Goal: Task Accomplishment & Management: Use online tool/utility

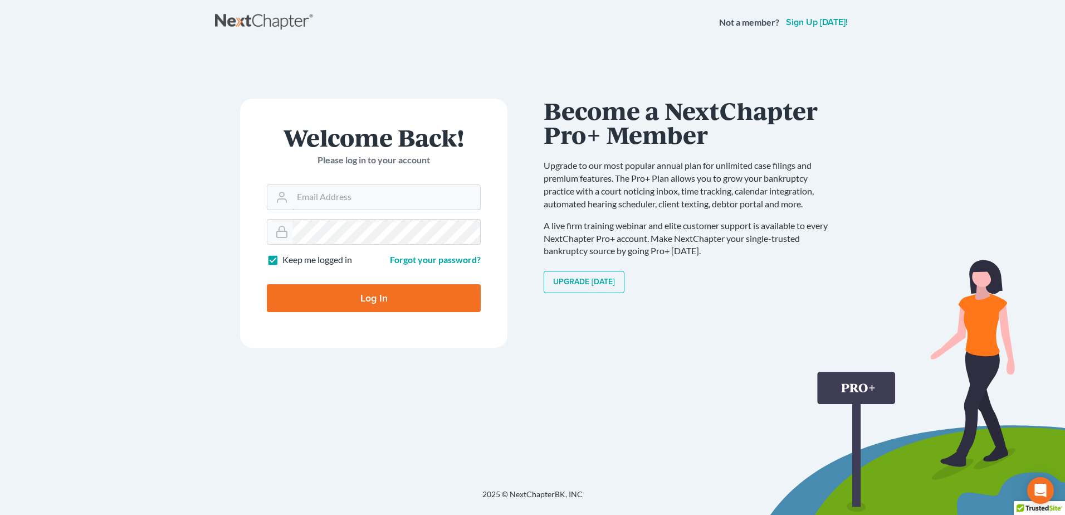
type input "[EMAIL_ADDRESS][DOMAIN_NAME]"
click at [387, 295] on input "Log In" at bounding box center [374, 298] width 214 height 28
type input "Thinking..."
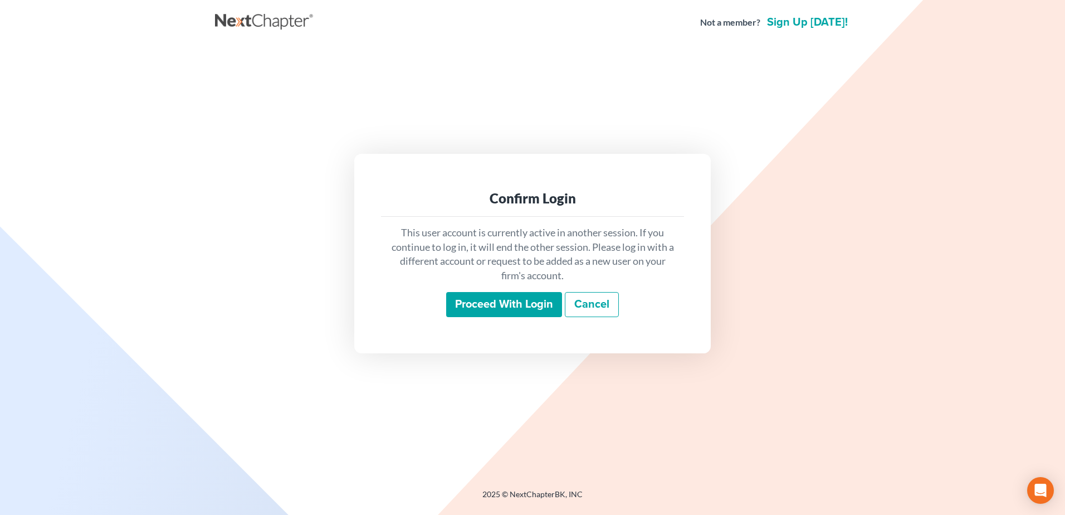
click at [527, 300] on input "Proceed with login" at bounding box center [504, 305] width 116 height 26
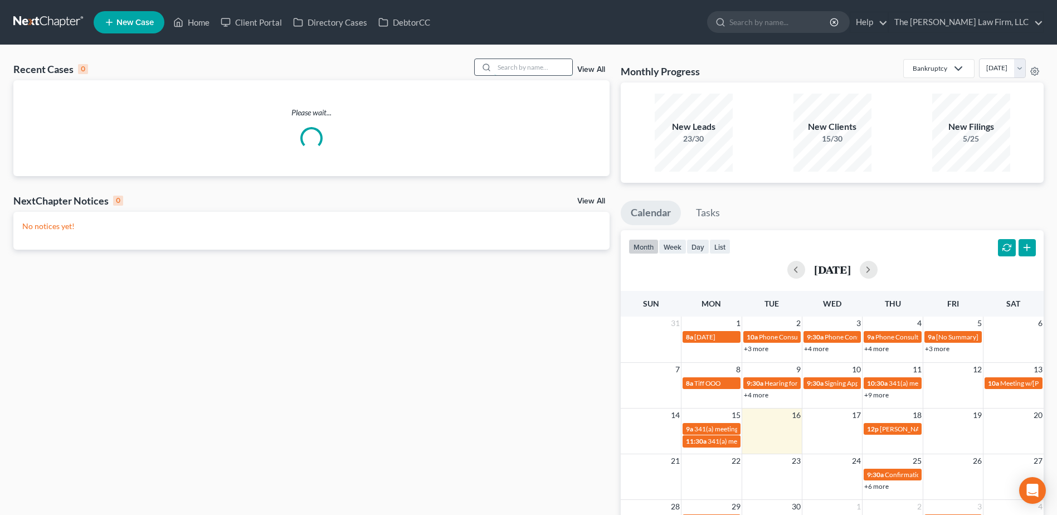
click at [504, 72] on input "search" at bounding box center [533, 67] width 78 height 16
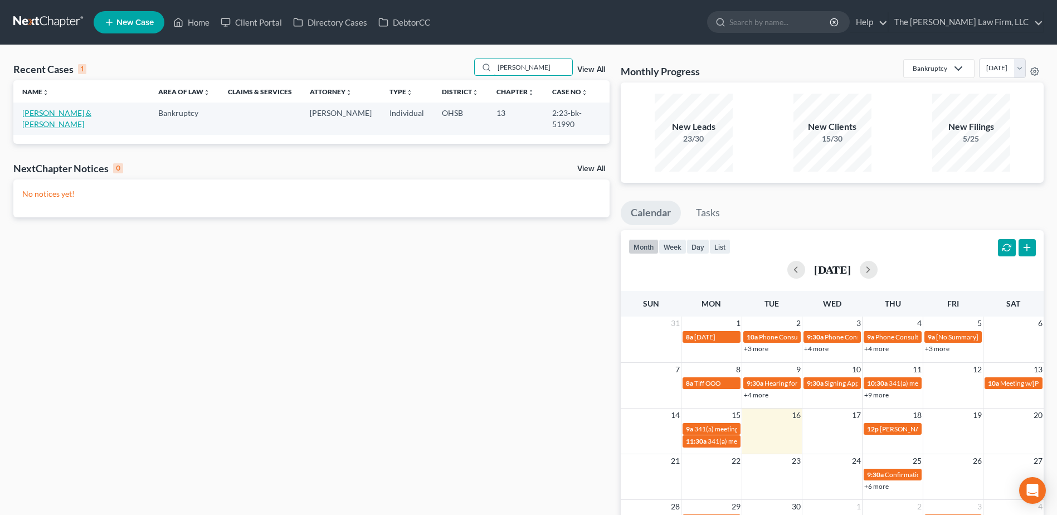
type input "starner"
click at [57, 112] on link "Starner, Audra & Shawn" at bounding box center [56, 118] width 69 height 21
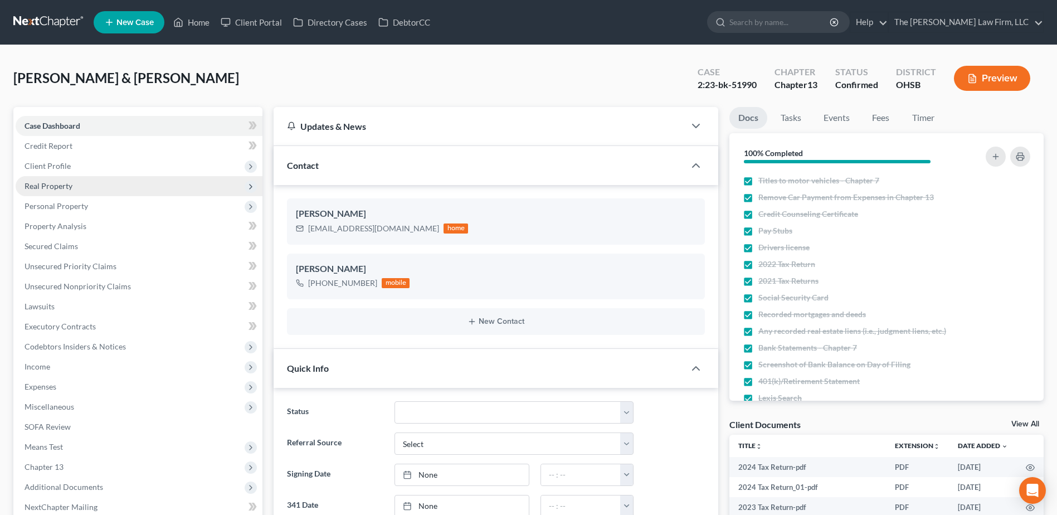
click at [33, 191] on span "Real Property" at bounding box center [139, 186] width 247 height 20
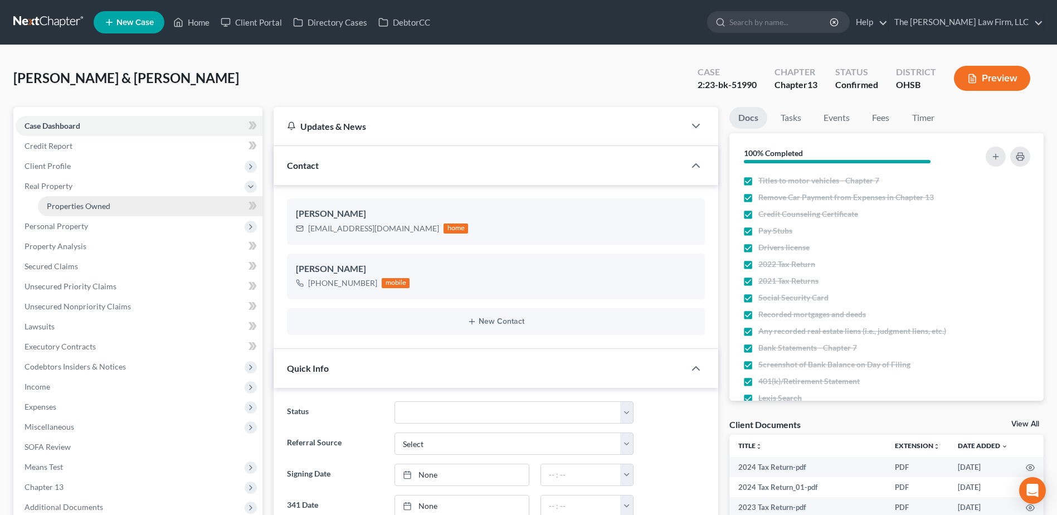
click at [44, 197] on link "Properties Owned" at bounding box center [150, 206] width 225 height 20
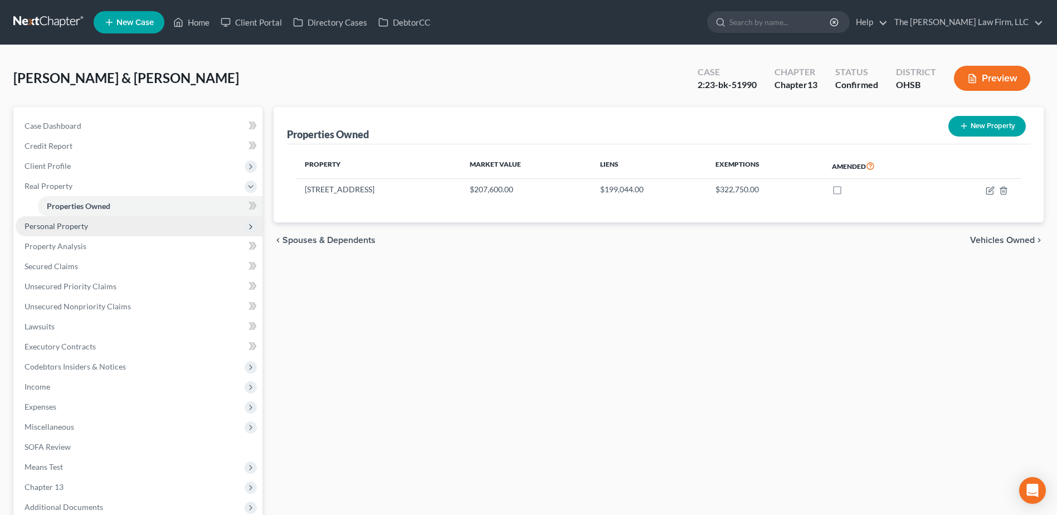
click at [62, 223] on span "Personal Property" at bounding box center [57, 225] width 64 height 9
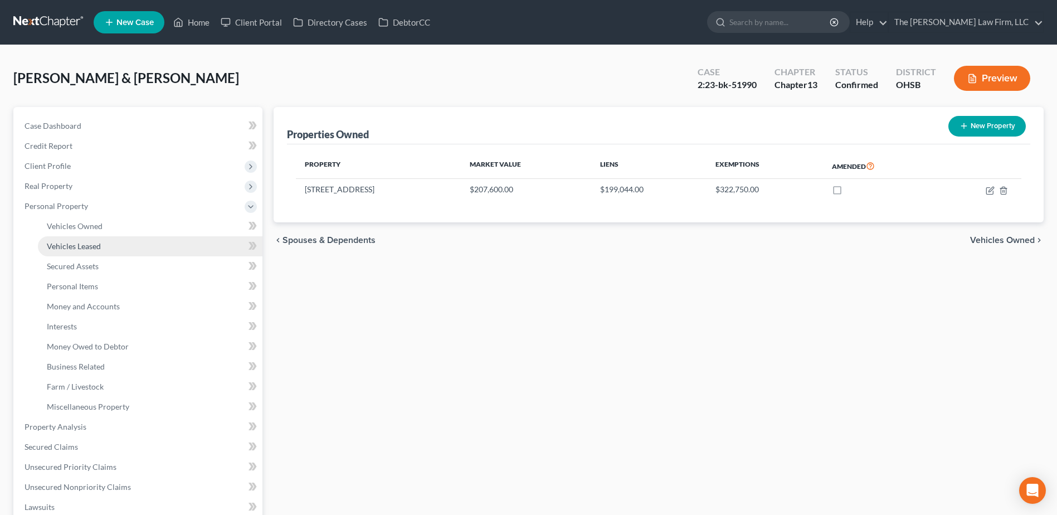
click at [80, 242] on span "Vehicles Leased" at bounding box center [74, 245] width 54 height 9
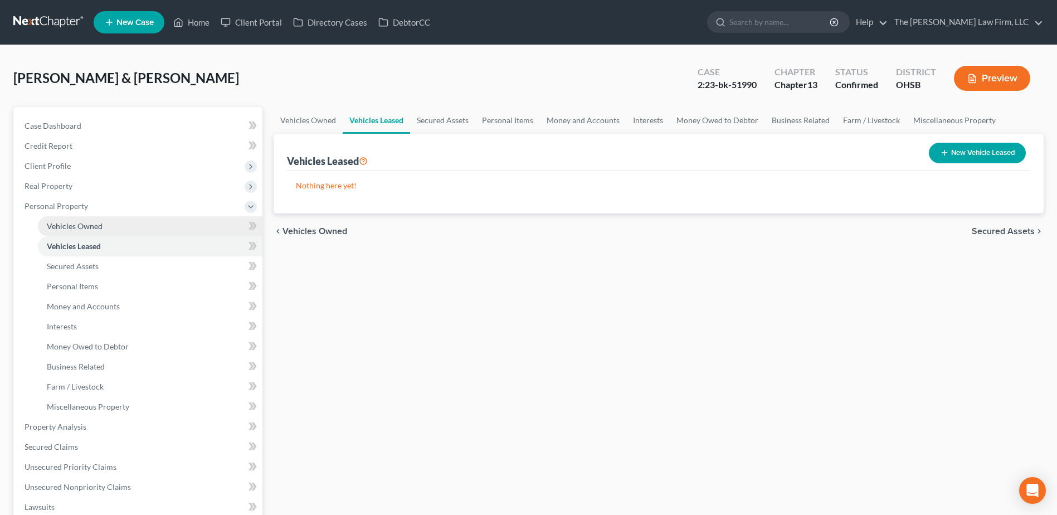
click at [87, 227] on span "Vehicles Owned" at bounding box center [75, 225] width 56 height 9
